Goal: Task Accomplishment & Management: Complete application form

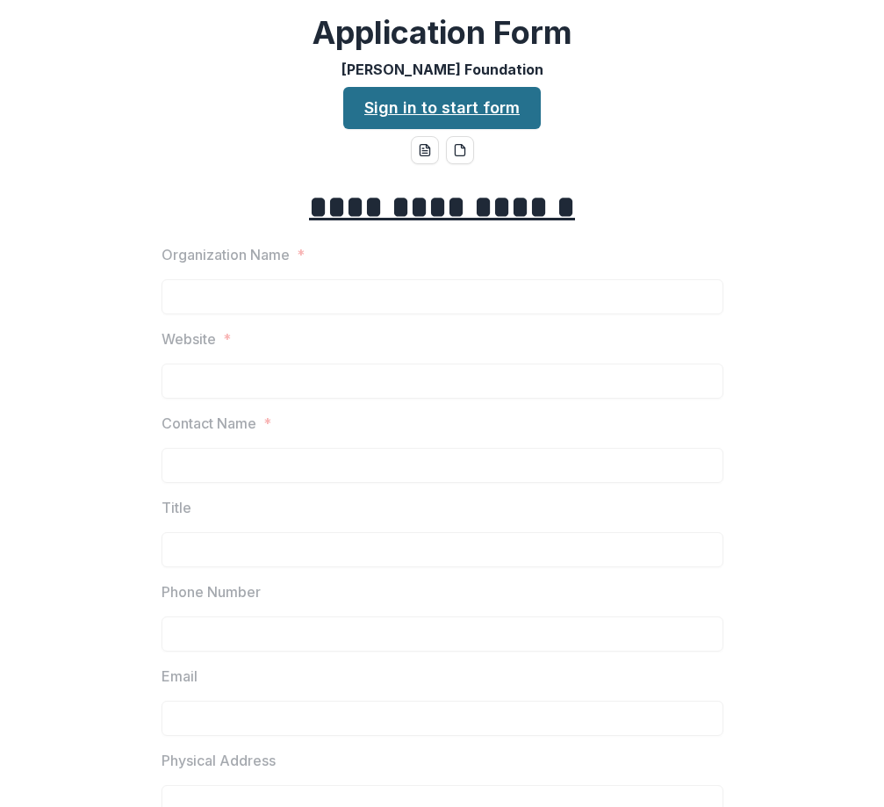
click at [449, 122] on link "Sign in to start form" at bounding box center [442, 108] width 198 height 42
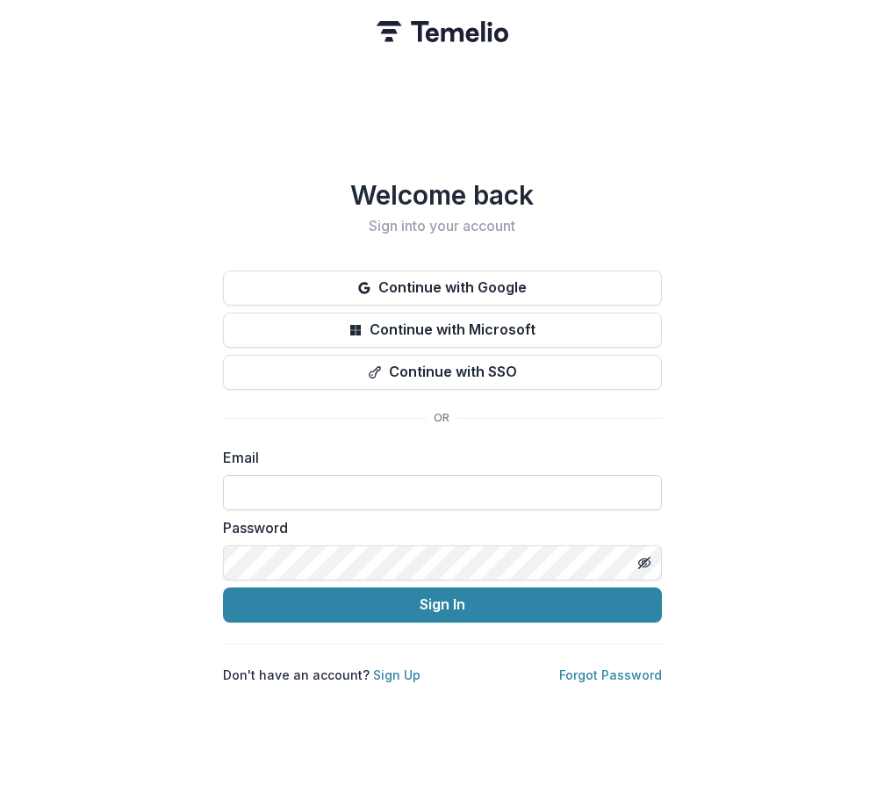
click at [449, 485] on input at bounding box center [442, 492] width 439 height 35
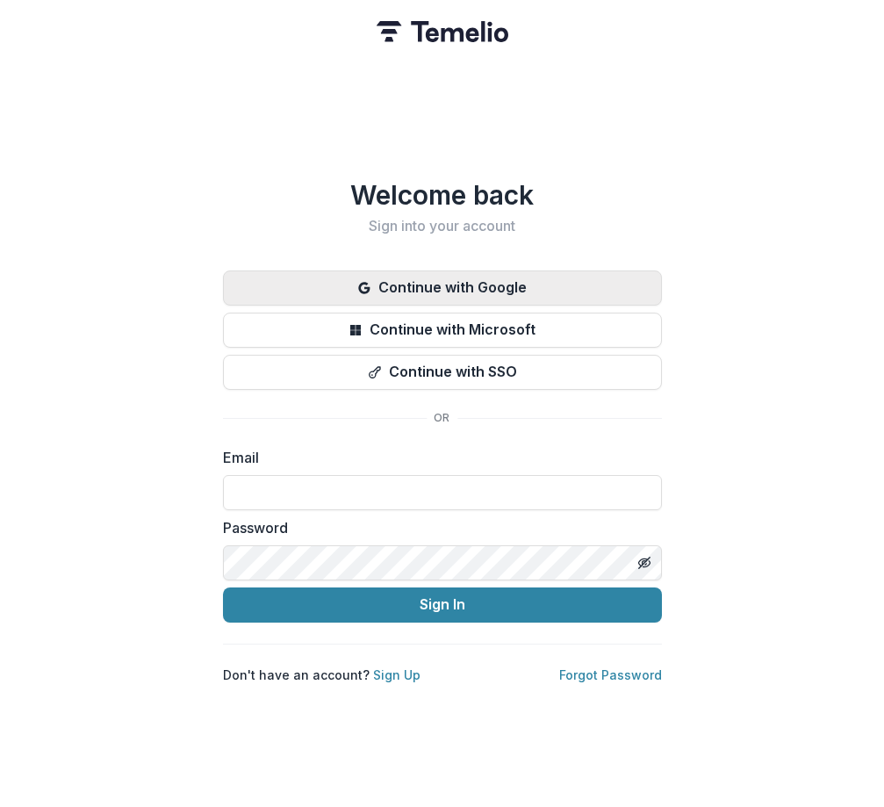
click at [463, 275] on button "Continue with Google" at bounding box center [442, 287] width 439 height 35
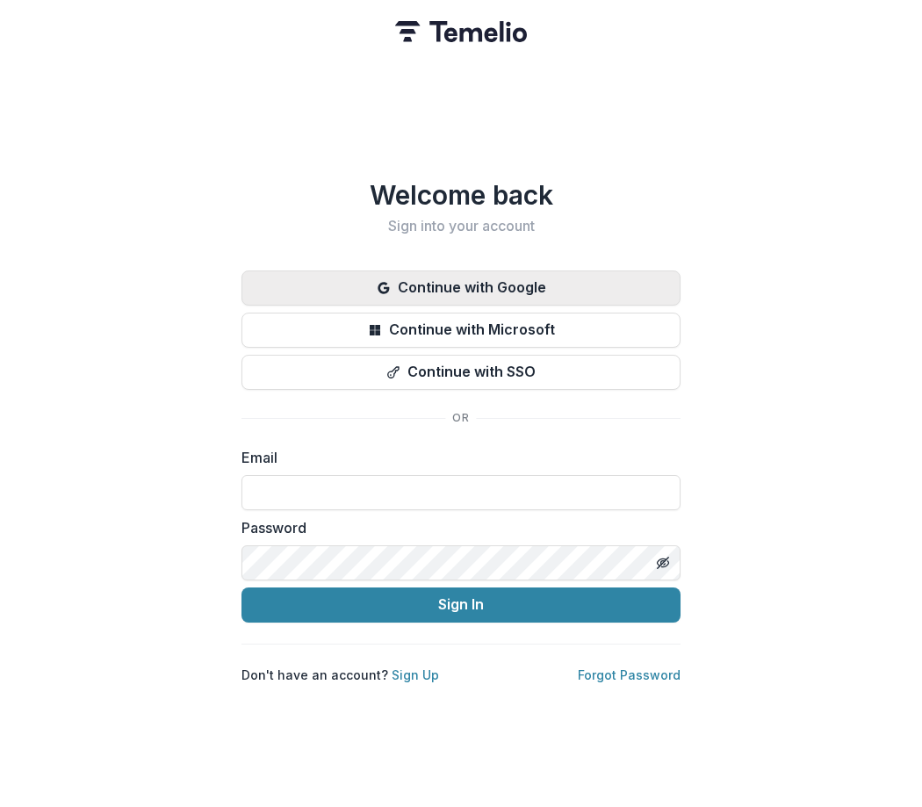
click at [455, 282] on button "Continue with Google" at bounding box center [460, 287] width 439 height 35
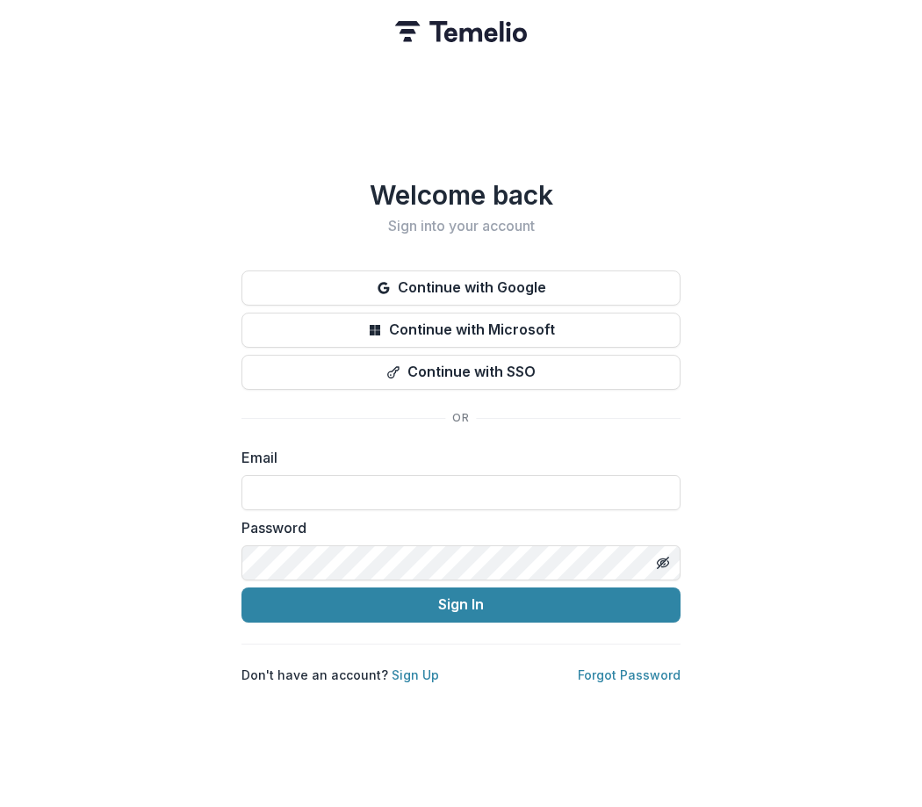
click at [444, 456] on label "Email" at bounding box center [455, 457] width 428 height 21
click at [445, 479] on input at bounding box center [460, 492] width 439 height 35
type input "**********"
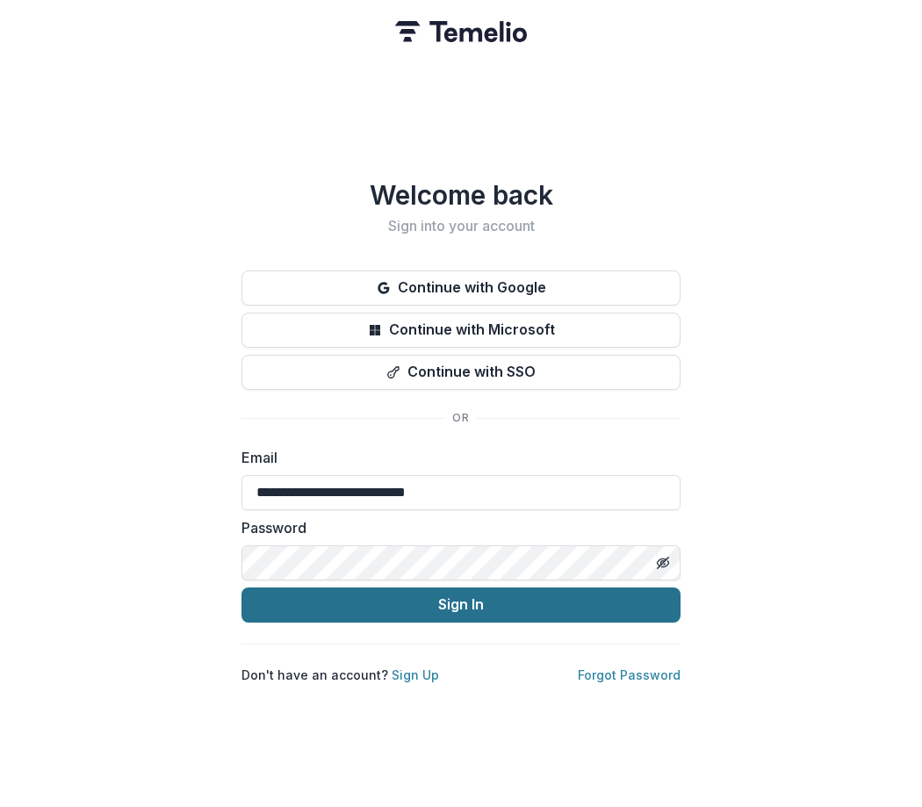
click at [456, 598] on button "Sign In" at bounding box center [460, 604] width 439 height 35
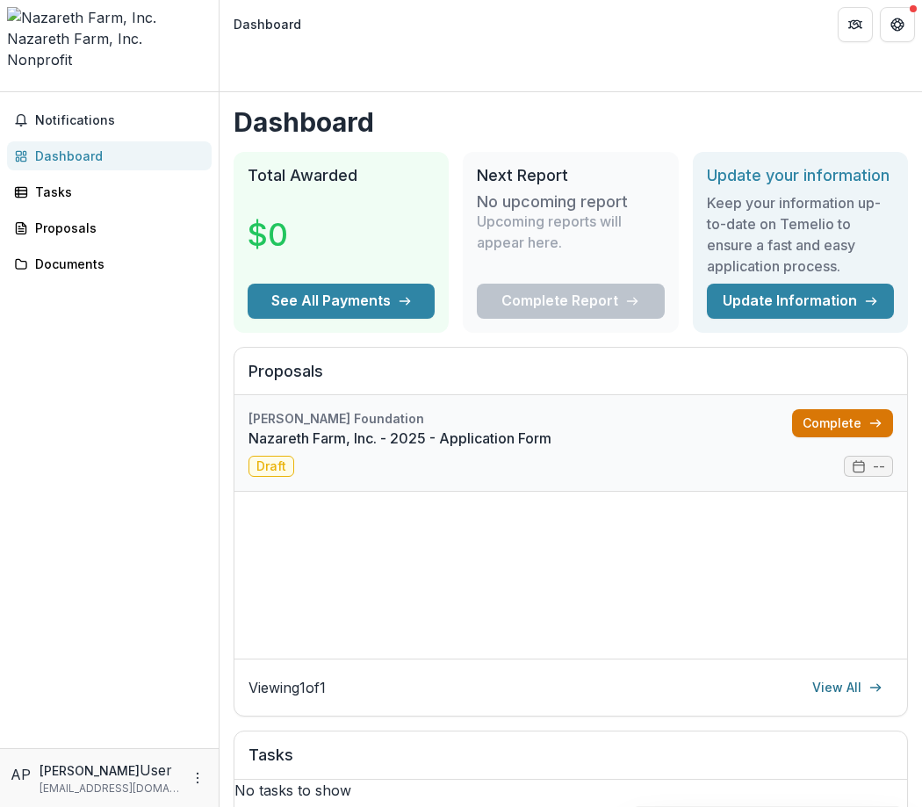
click at [815, 409] on link "Complete" at bounding box center [842, 423] width 101 height 28
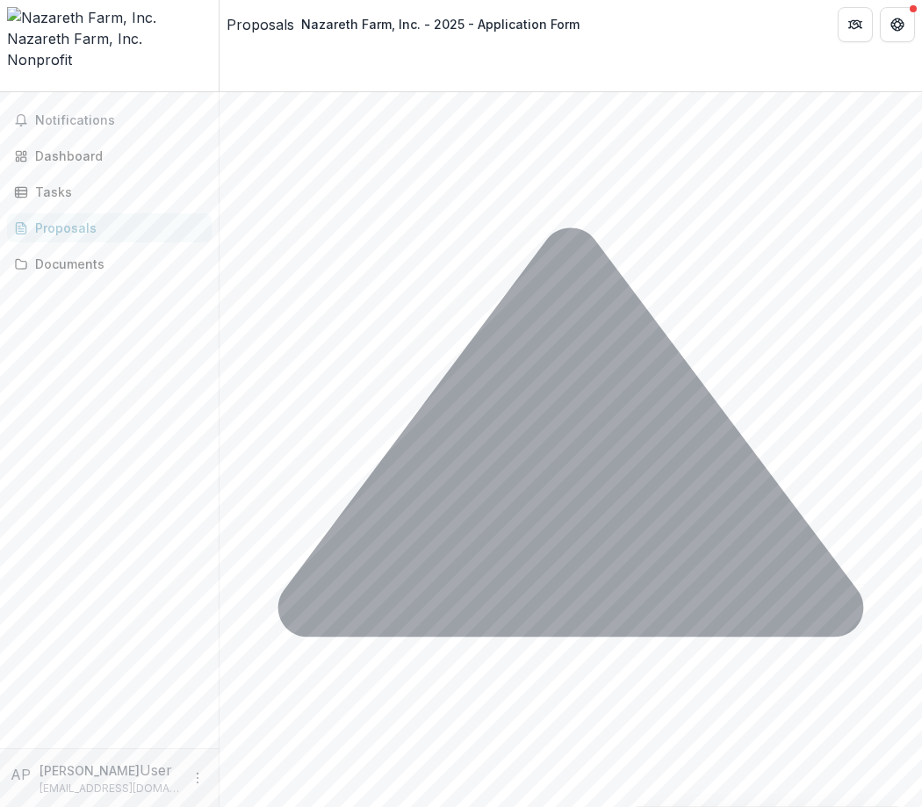
scroll to position [5450, 0]
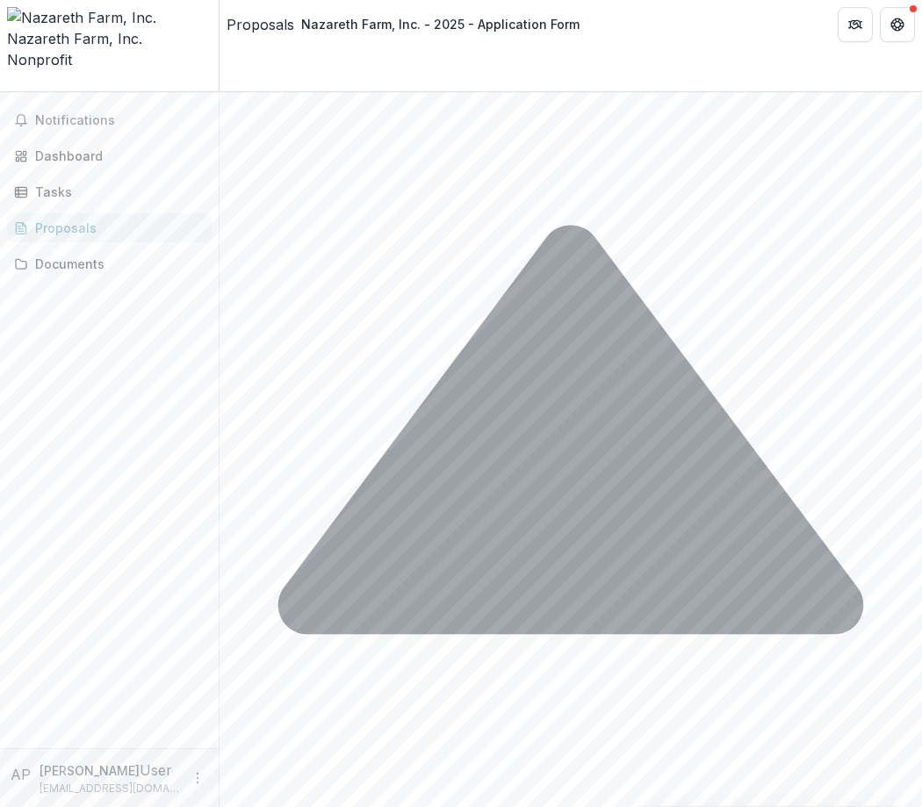
type input "**********"
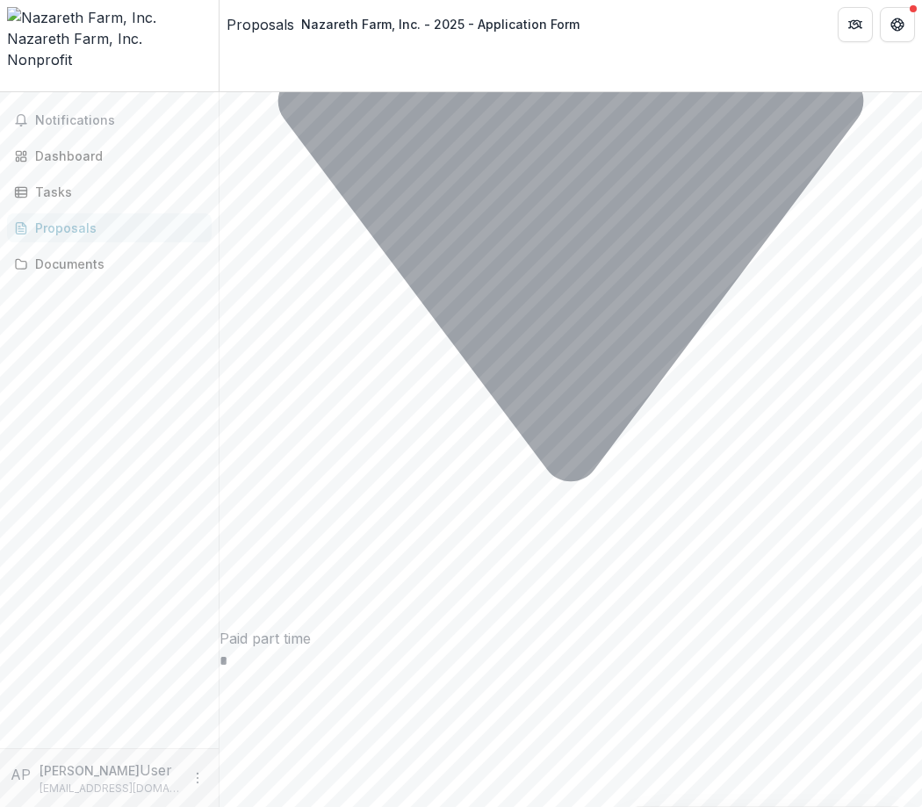
scroll to position [4882, 0]
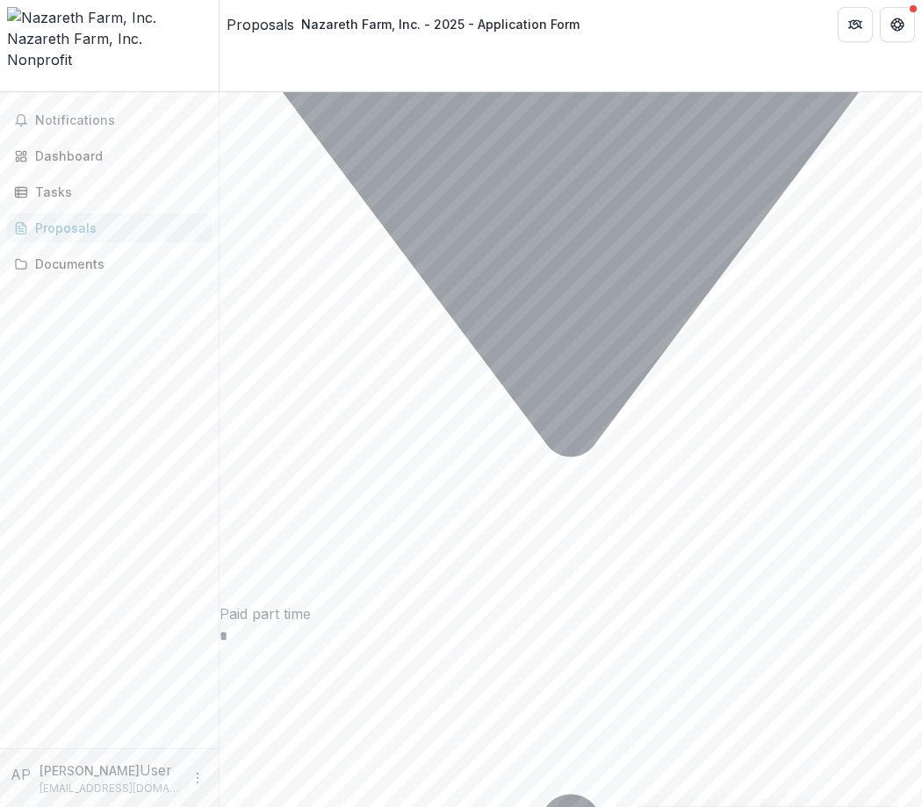
type input "**********"
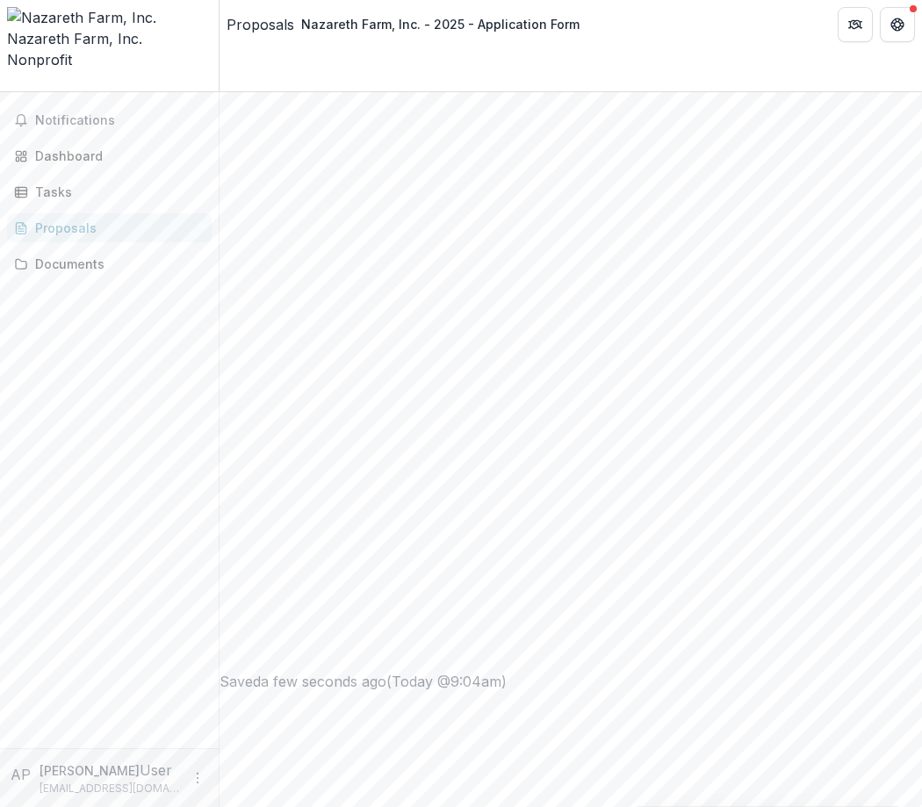
scroll to position [0, 0]
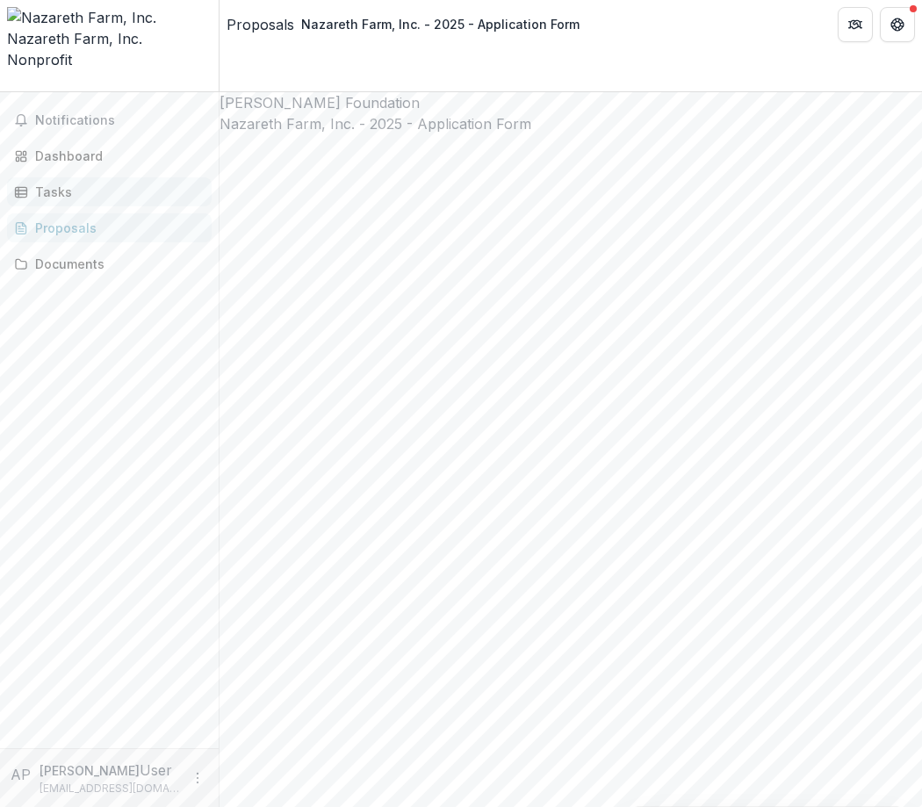
click at [87, 183] on div "Tasks" at bounding box center [116, 192] width 162 height 18
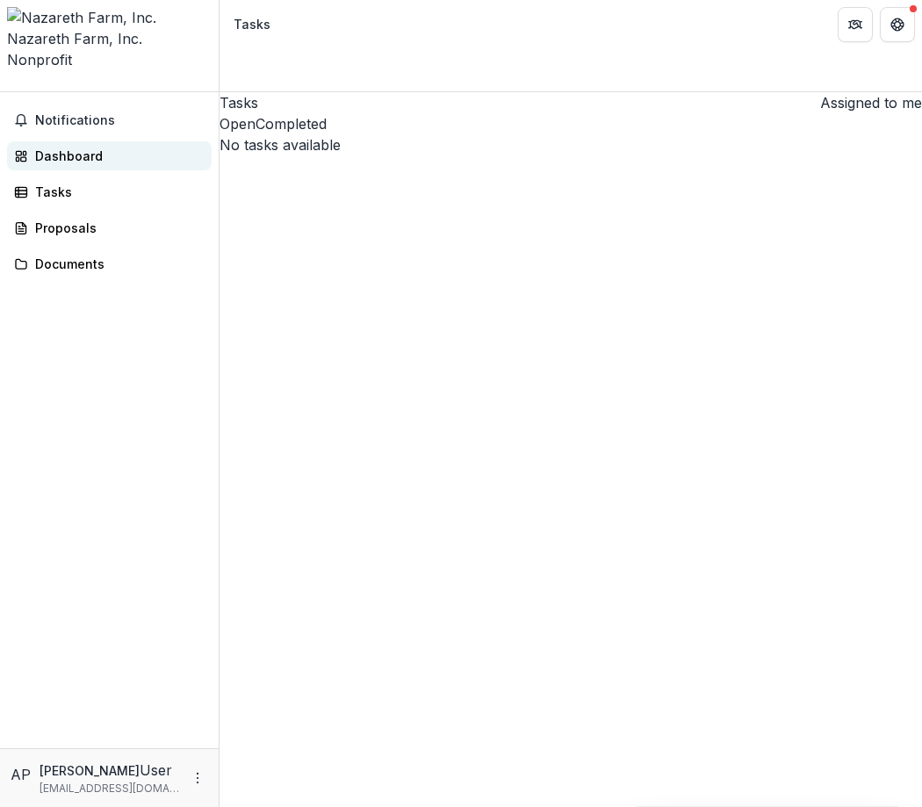
click at [85, 141] on link "Dashboard" at bounding box center [109, 155] width 205 height 29
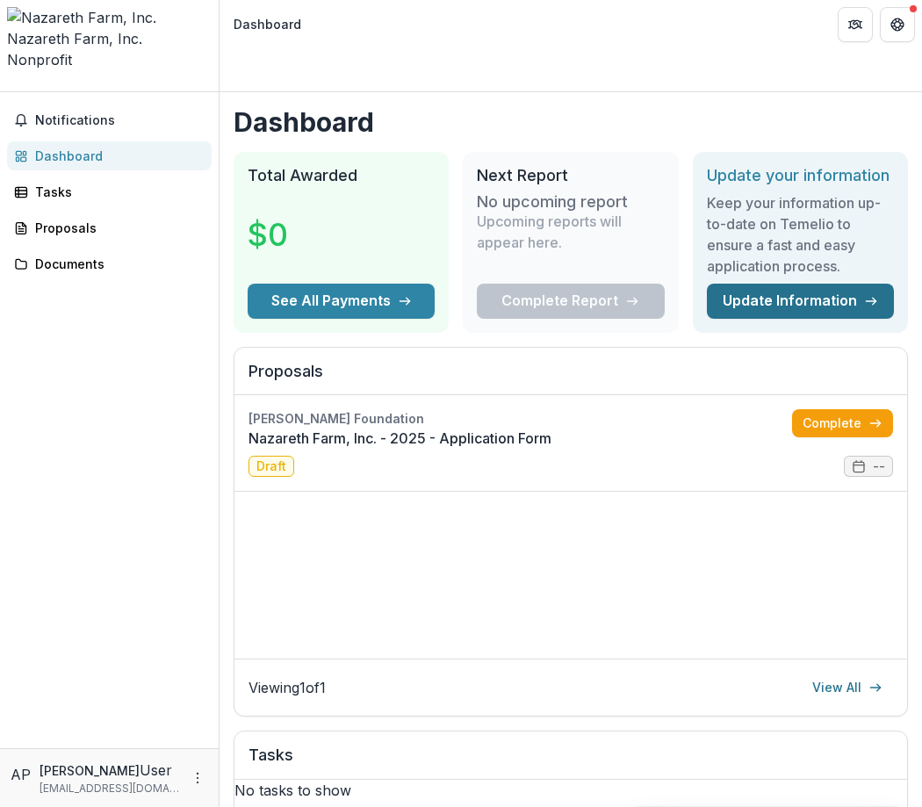
click at [737, 284] on link "Update Information" at bounding box center [800, 301] width 187 height 35
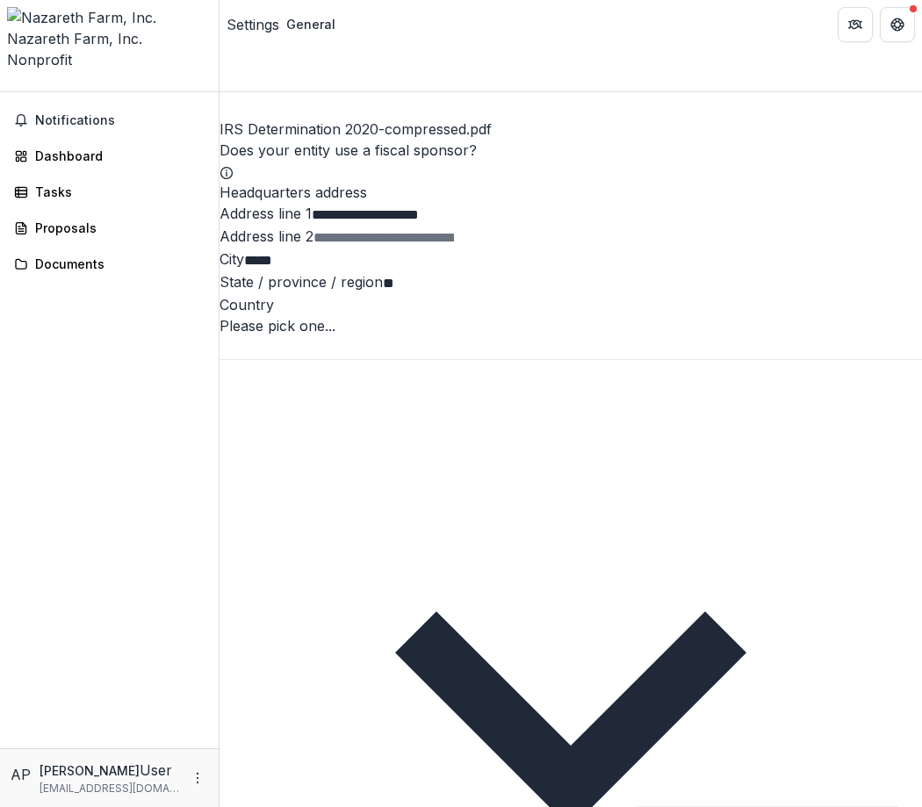
scroll to position [2190, 0]
